Goal: Task Accomplishment & Management: Use online tool/utility

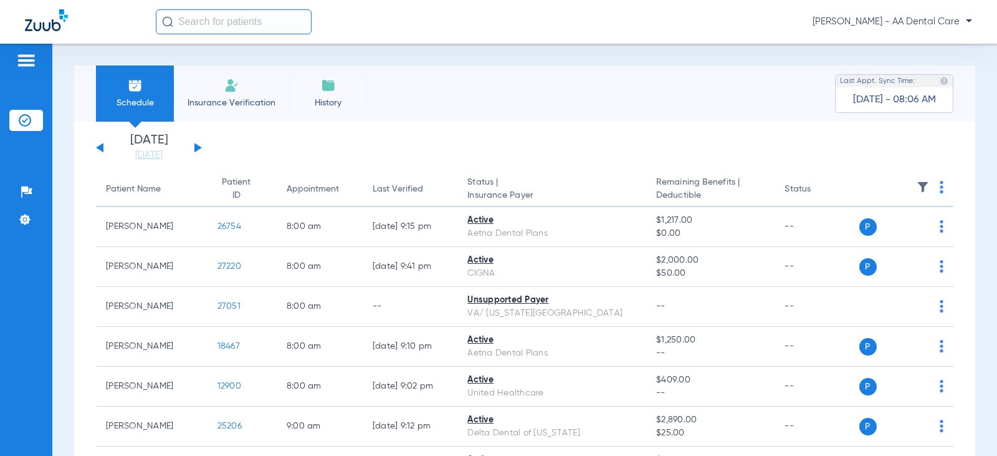
click at [241, 103] on span "Insurance Verification" at bounding box center [231, 103] width 97 height 12
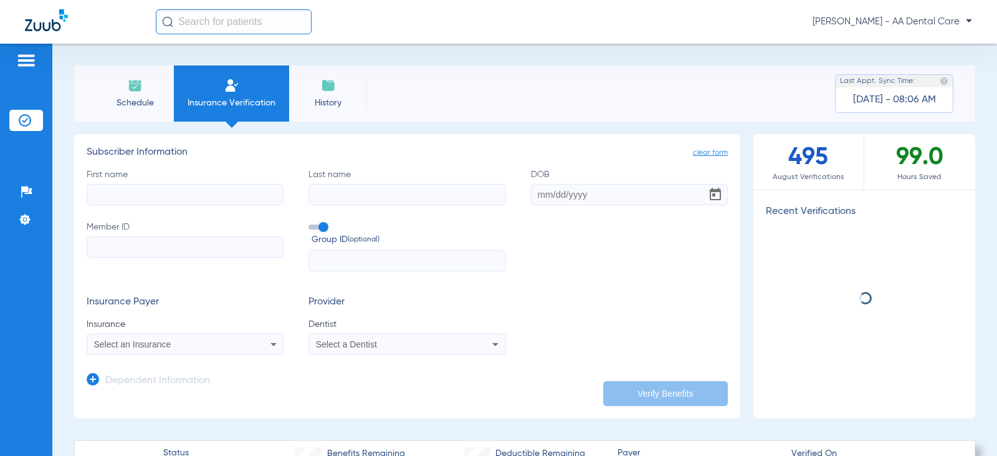
click at [233, 203] on input "First name" at bounding box center [185, 194] width 197 height 21
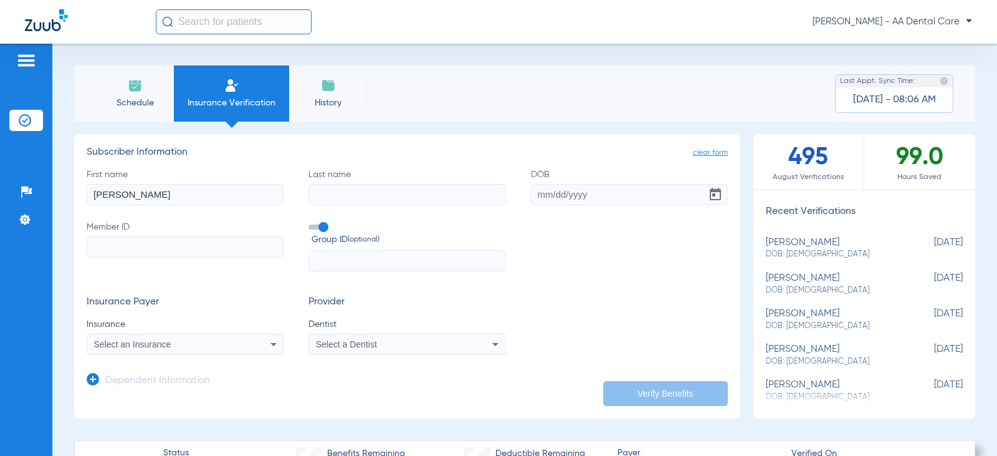
type input "mann"
type input "conn"
drag, startPoint x: 233, startPoint y: 203, endPoint x: 0, endPoint y: 182, distance: 234.0
click at [0, 182] on div "Patients Insurance Verification Setup Help Center Settings Schedule Insurance V…" at bounding box center [498, 272] width 997 height 456
type input "connie"
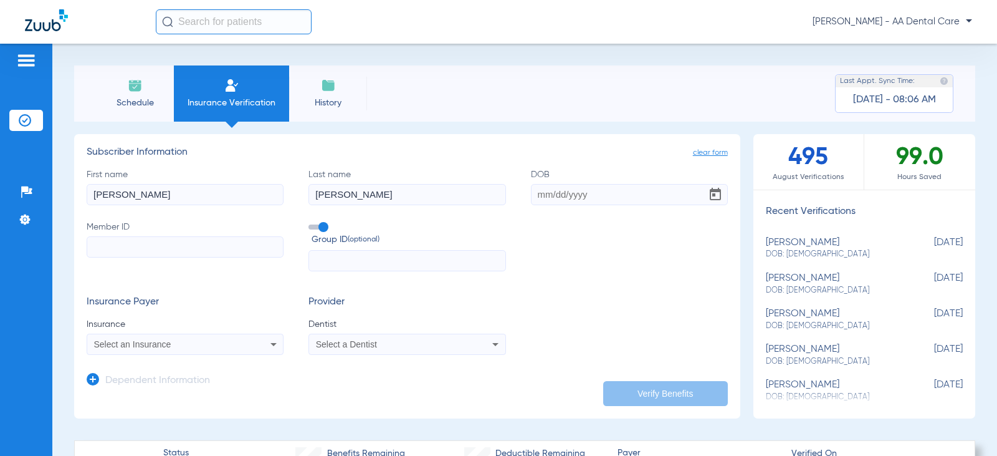
type input "mann"
type input "05/11/1955"
click at [206, 237] on input "Member ID" at bounding box center [185, 246] width 197 height 21
click at [222, 246] on input "Member ID Required" at bounding box center [185, 246] width 197 height 21
type input "500629806"
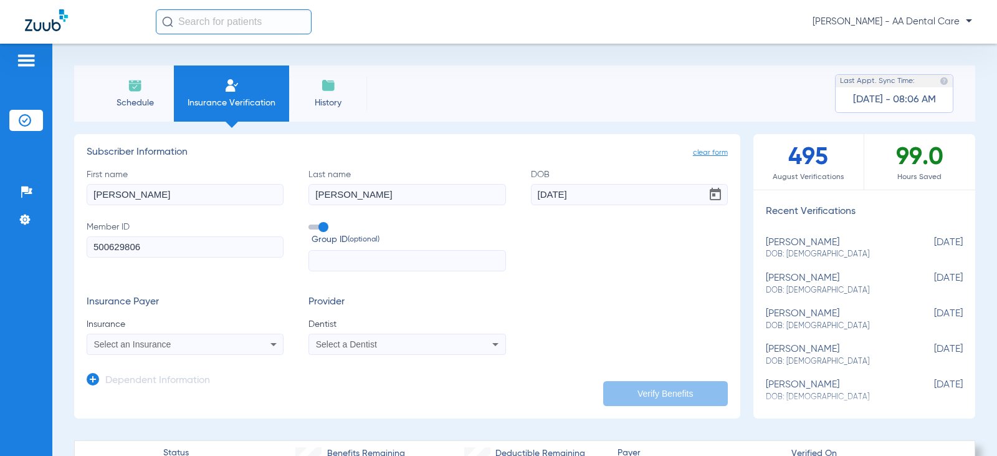
click at [319, 225] on span at bounding box center [317, 226] width 19 height 5
click at [311, 222] on input "Group ID (optional)" at bounding box center [311, 222] width 0 height 0
click at [270, 344] on icon at bounding box center [273, 344] width 6 height 3
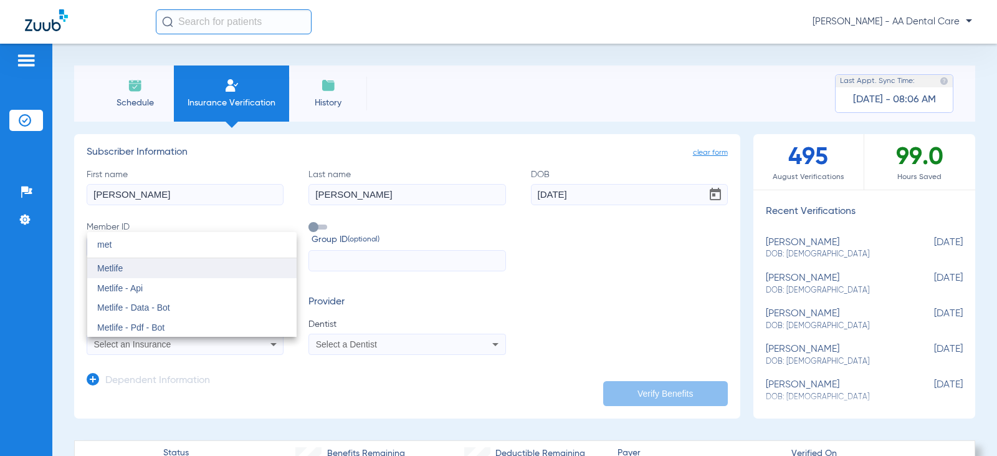
type input "met"
click at [201, 270] on mat-option "Metlife" at bounding box center [191, 268] width 209 height 20
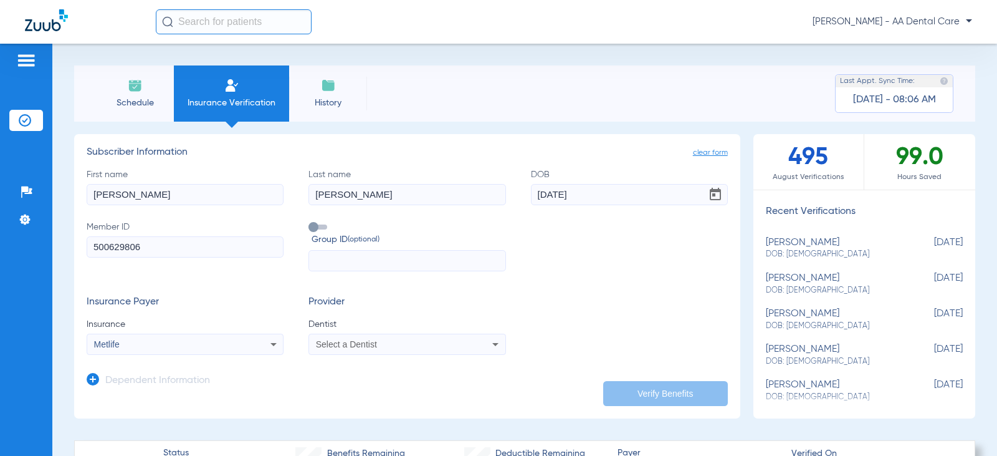
click at [404, 349] on div "Select a Dentist" at bounding box center [407, 344] width 196 height 15
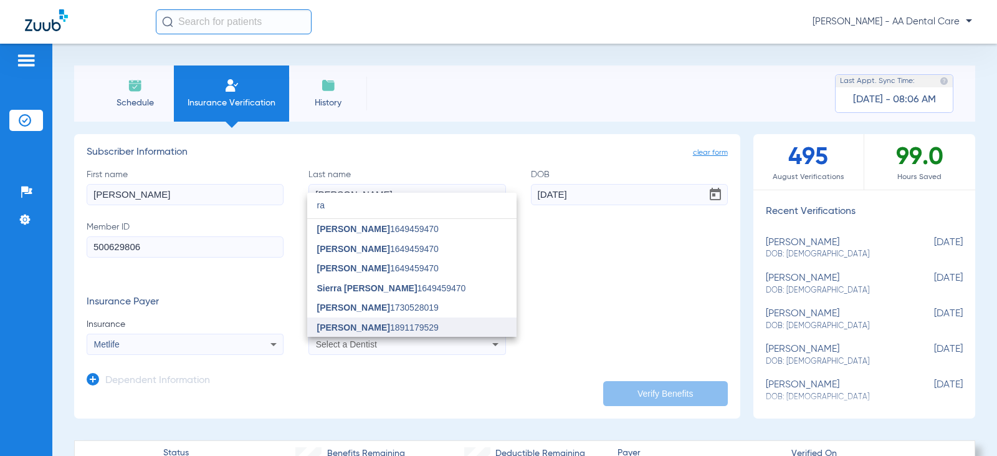
type input "ra"
click at [373, 327] on span "Rabia Naqvi 1891179529" at bounding box center [378, 327] width 122 height 9
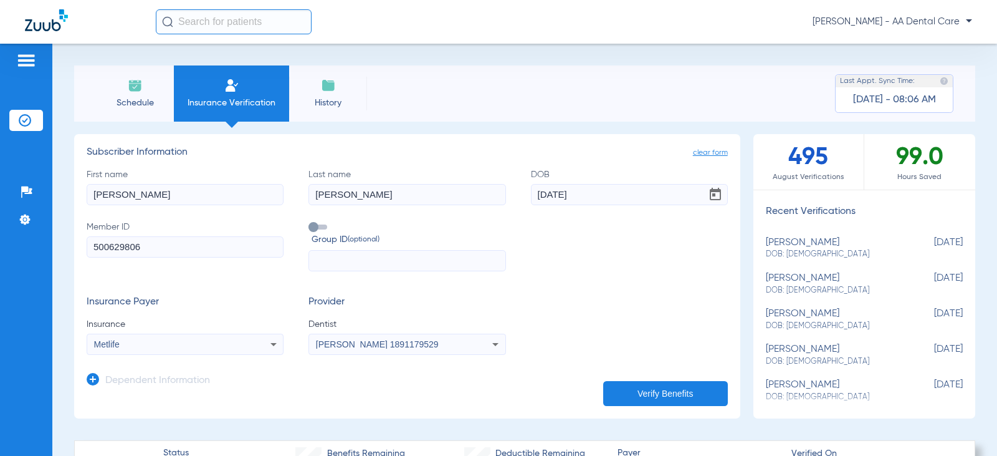
click at [639, 391] on button "Verify Benefits" at bounding box center [665, 393] width 125 height 25
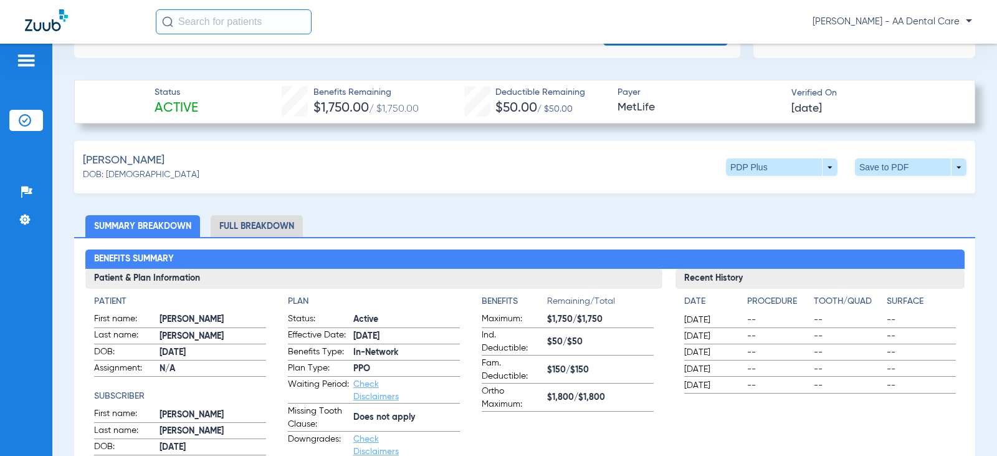
scroll to position [312, 0]
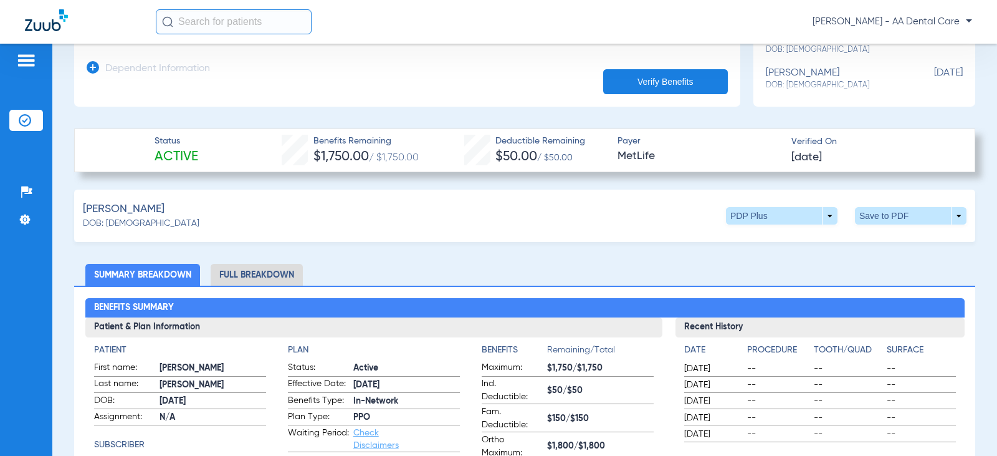
click at [279, 270] on li "Full Breakdown" at bounding box center [257, 275] width 92 height 22
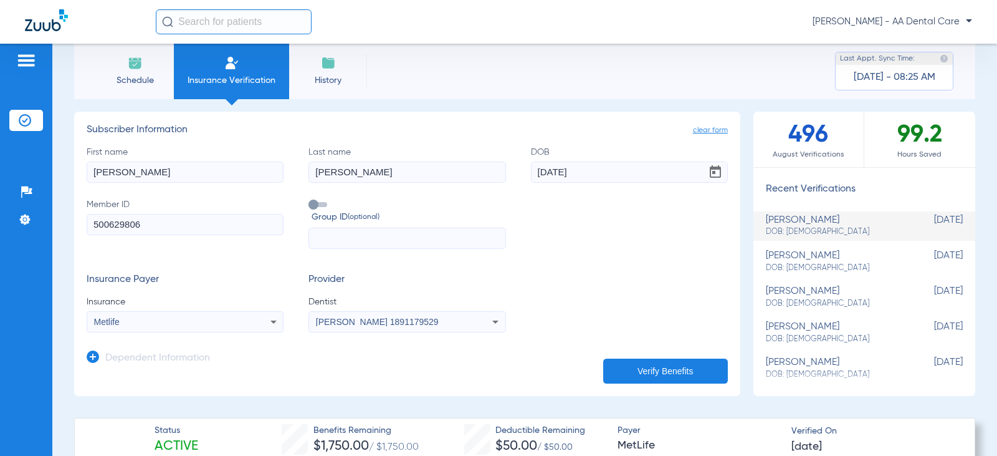
scroll to position [0, 0]
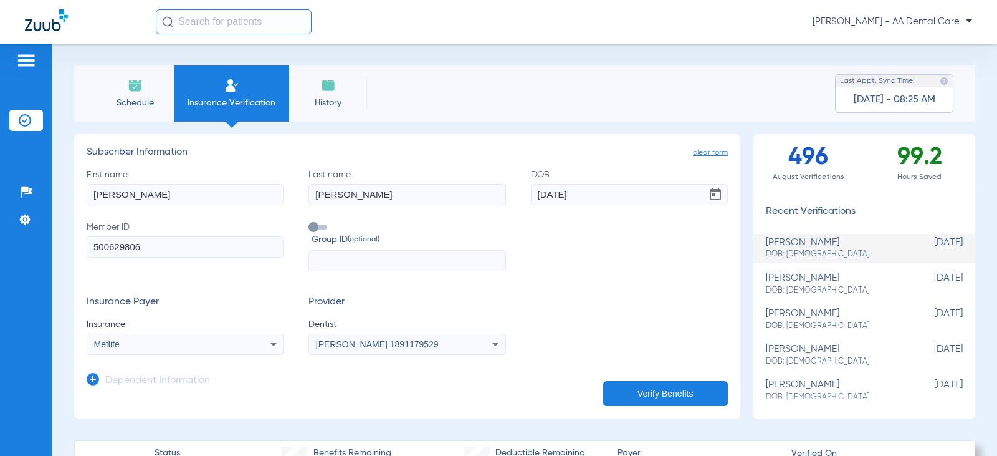
click at [141, 102] on span "Schedule" at bounding box center [134, 103] width 59 height 12
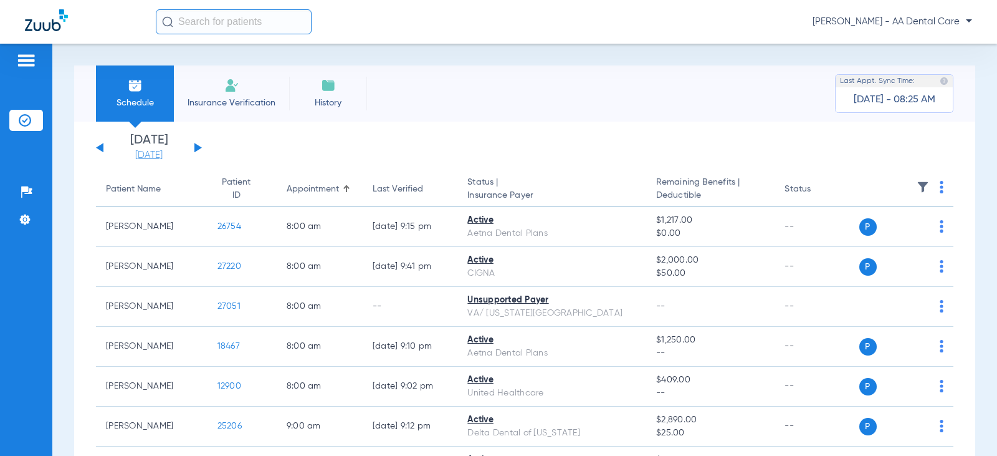
click at [152, 157] on link "[DATE]" at bounding box center [149, 155] width 75 height 12
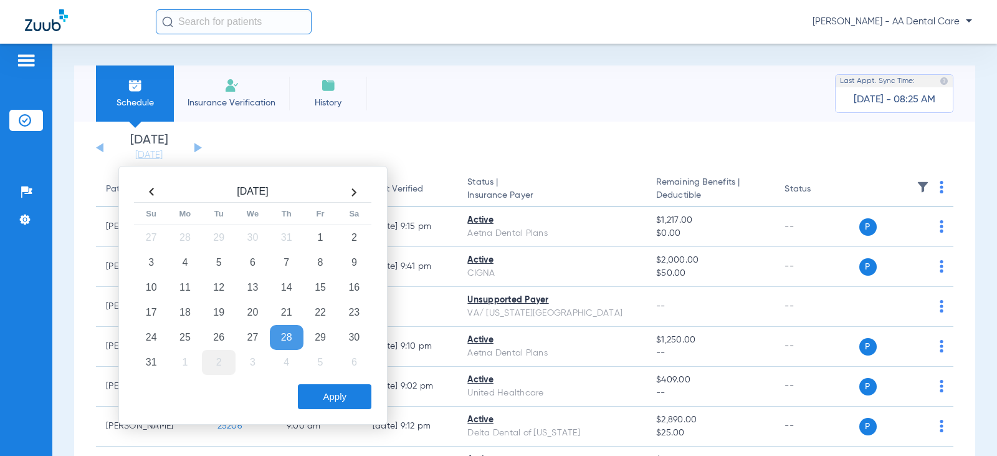
click at [220, 360] on td "2" at bounding box center [219, 362] width 34 height 25
click at [341, 397] on button "Apply" at bounding box center [335, 396] width 74 height 25
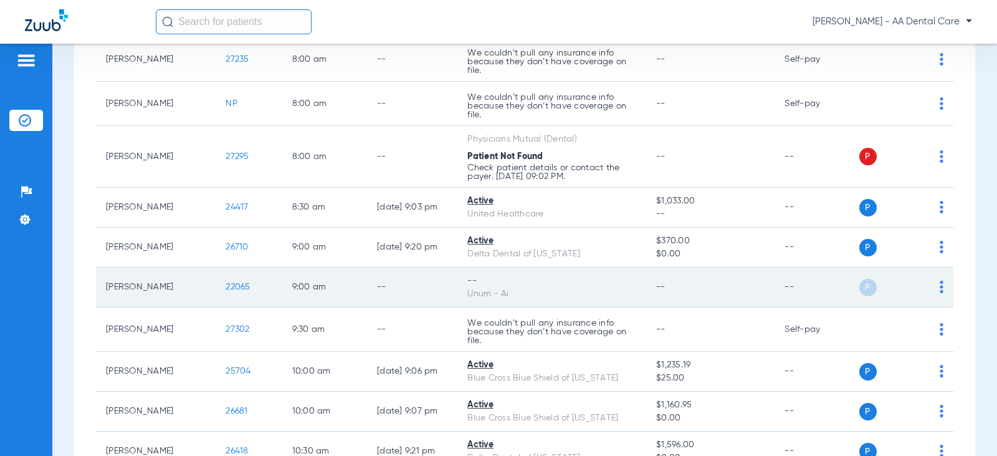
scroll to position [312, 0]
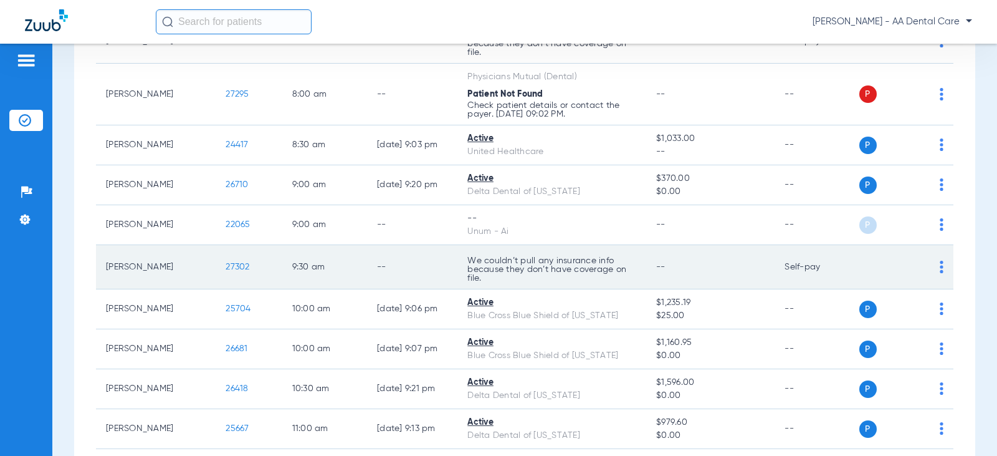
click at [940, 262] on td "P S" at bounding box center [906, 267] width 95 height 44
click at [940, 264] on img at bounding box center [942, 266] width 4 height 12
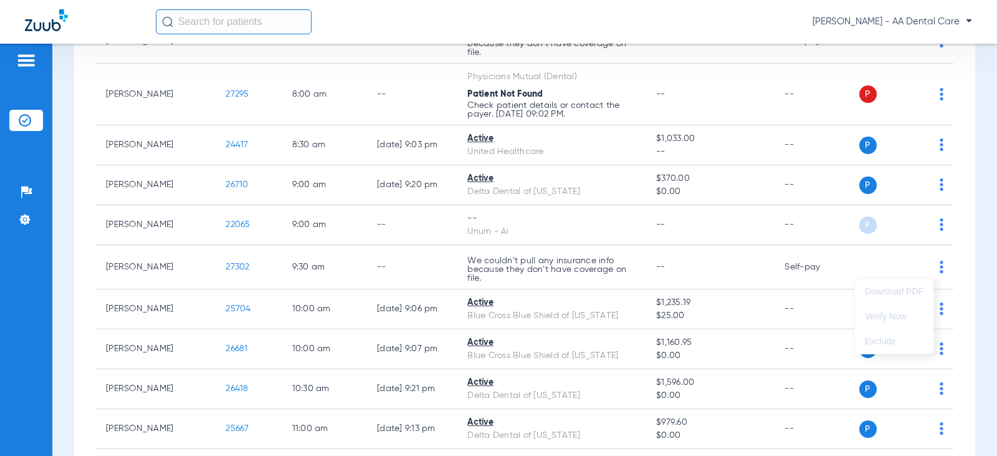
click at [727, 259] on div at bounding box center [498, 228] width 997 height 456
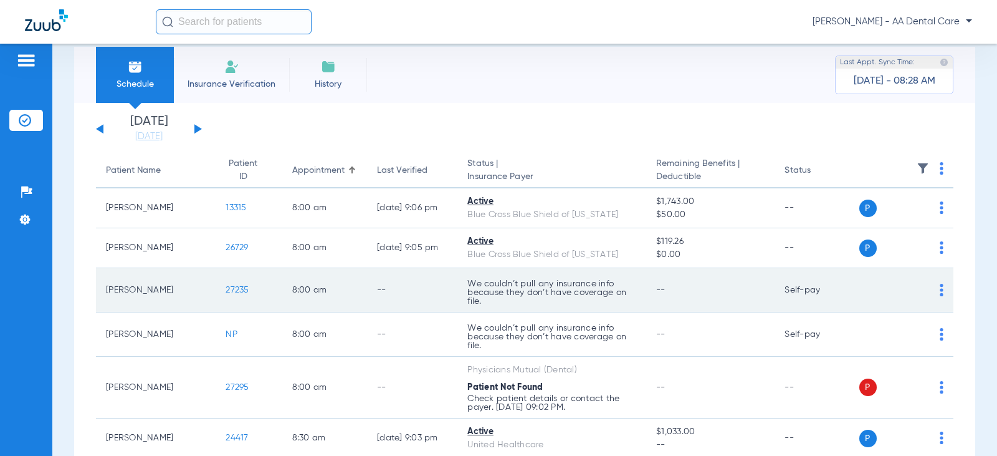
scroll to position [0, 0]
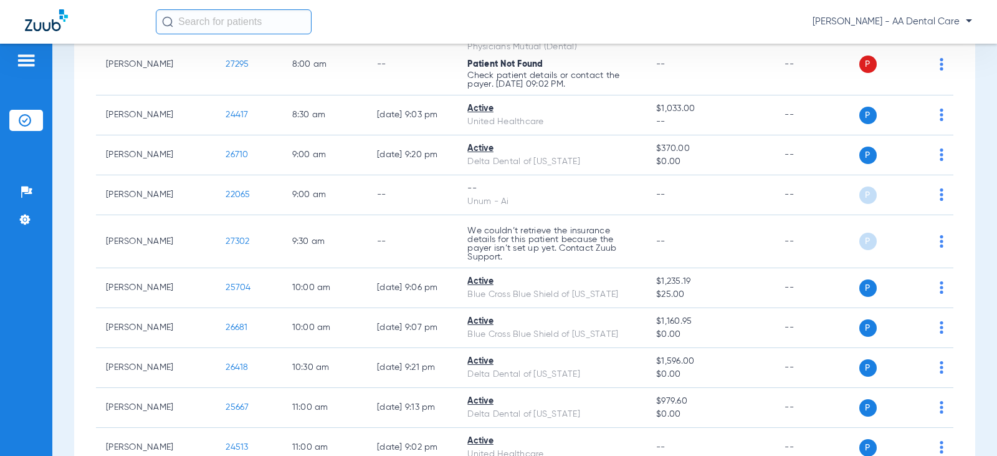
scroll to position [374, 0]
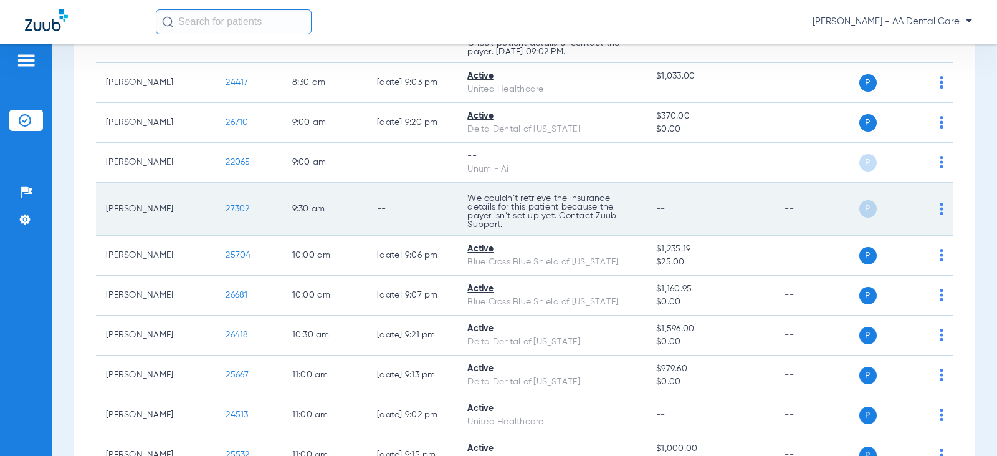
click at [940, 210] on img at bounding box center [942, 209] width 4 height 12
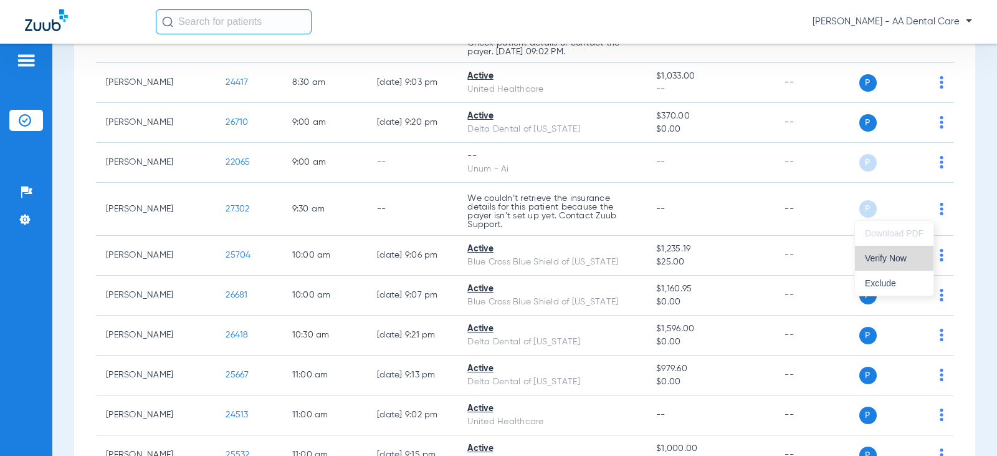
click at [905, 252] on button "Verify Now" at bounding box center [894, 258] width 79 height 25
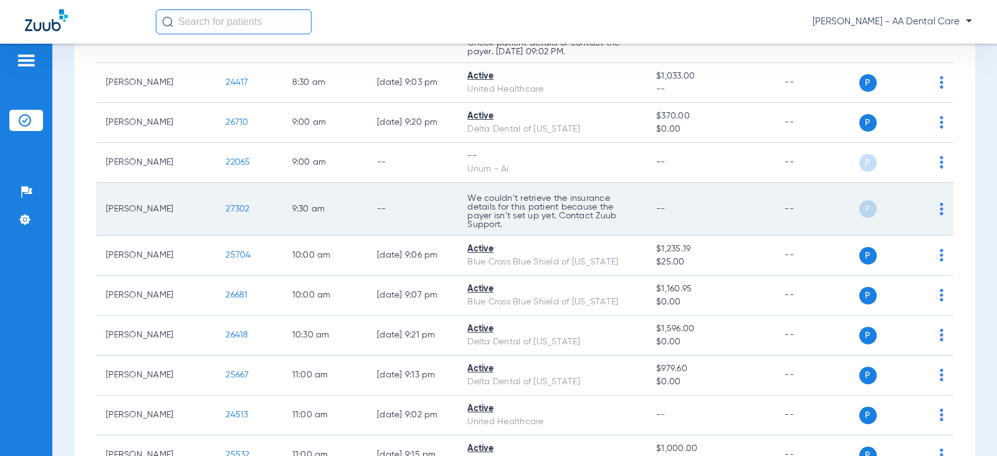
click at [859, 211] on span "P" at bounding box center [867, 208] width 17 height 17
click at [940, 210] on img at bounding box center [942, 209] width 4 height 12
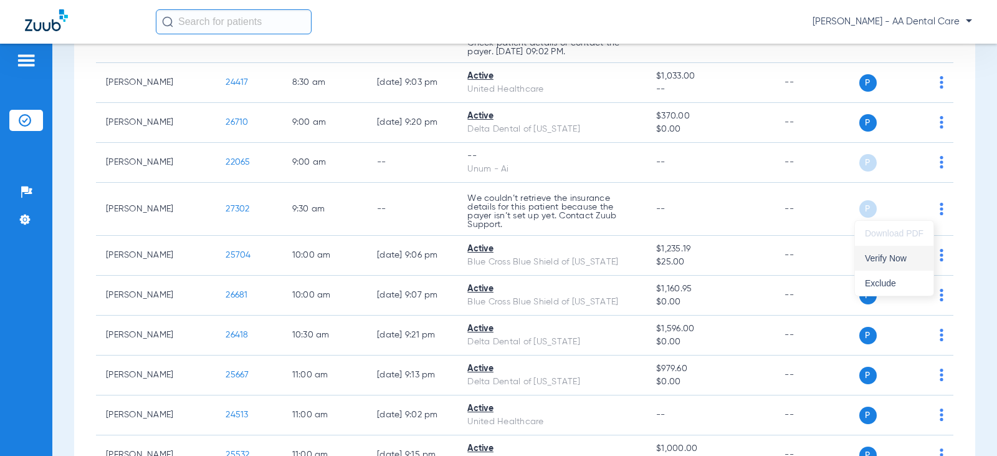
click at [877, 262] on span "Verify Now" at bounding box center [894, 258] width 59 height 9
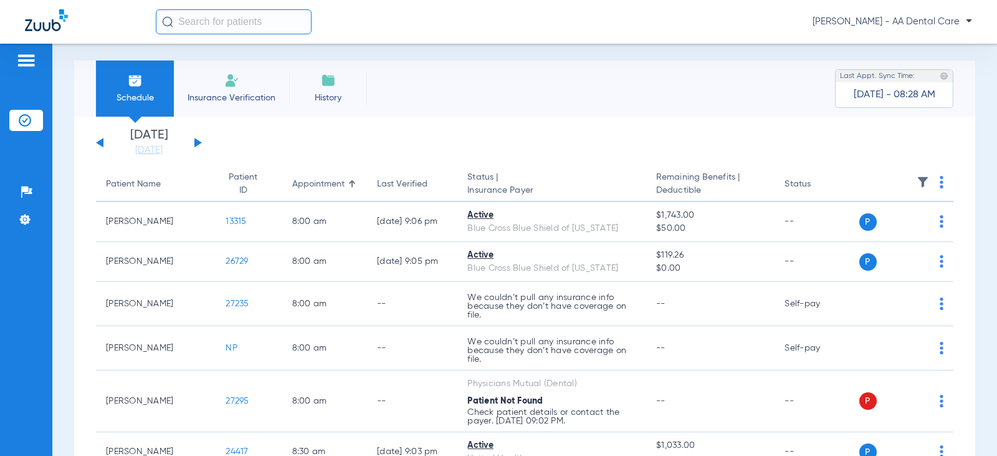
scroll to position [0, 0]
